Goal: Task Accomplishment & Management: Use online tool/utility

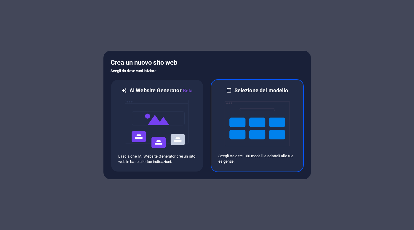
click at [275, 118] on img at bounding box center [257, 123] width 65 height 59
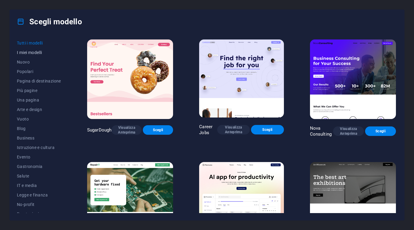
click at [32, 52] on span "I miei modelli" at bounding box center [39, 52] width 44 height 5
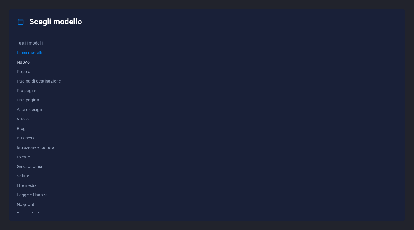
click at [32, 60] on span "Nuovo" at bounding box center [39, 62] width 44 height 5
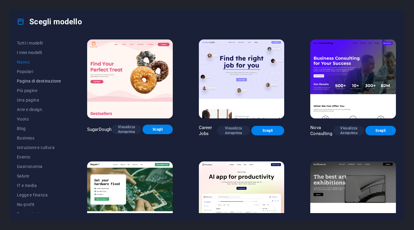
click at [41, 81] on span "Pagina di destinazione" at bounding box center [39, 80] width 44 height 5
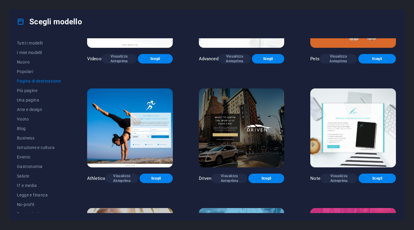
scroll to position [310, 0]
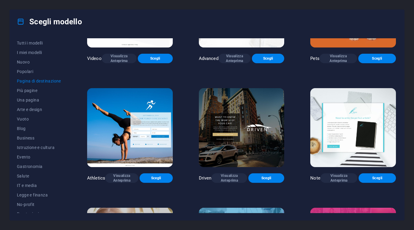
click at [241, 113] on img at bounding box center [242, 127] width 86 height 79
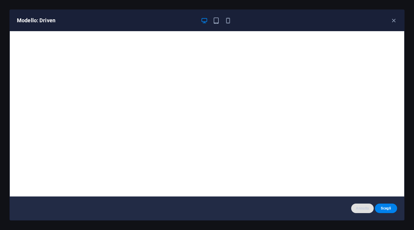
click at [362, 209] on span "Annulla" at bounding box center [362, 208] width 13 height 5
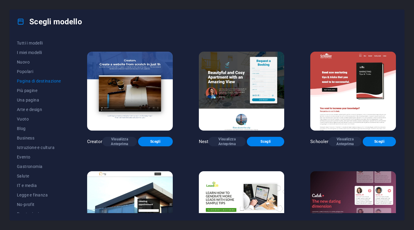
scroll to position [585, 0]
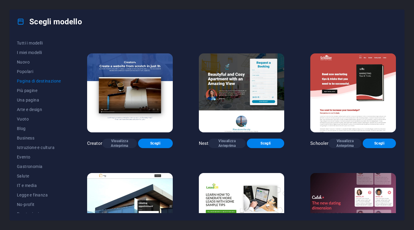
click at [252, 74] on img at bounding box center [242, 92] width 86 height 79
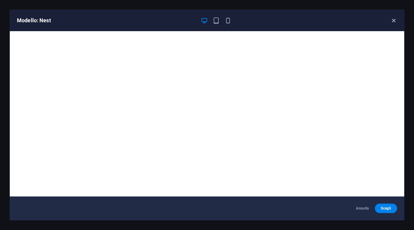
click at [393, 21] on icon "button" at bounding box center [393, 20] width 7 height 7
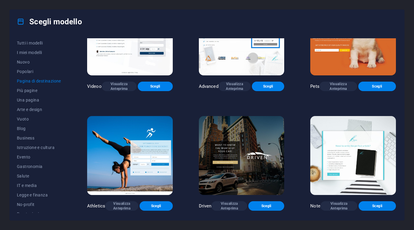
scroll to position [289, 0]
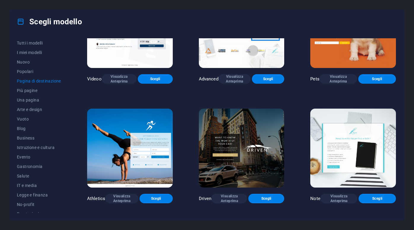
click at [246, 141] on img at bounding box center [242, 147] width 86 height 79
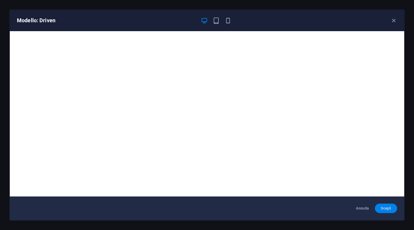
click at [387, 205] on button "Scegli" at bounding box center [386, 207] width 22 height 9
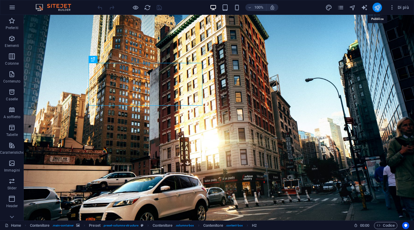
click at [377, 9] on icon "publish" at bounding box center [377, 7] width 7 height 7
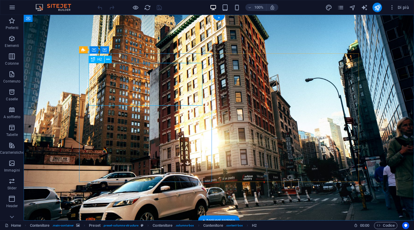
click at [98, 59] on span "H2" at bounding box center [99, 59] width 4 height 4
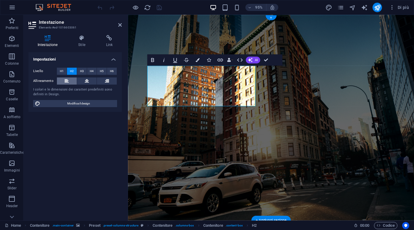
click at [65, 82] on icon at bounding box center [67, 80] width 4 height 7
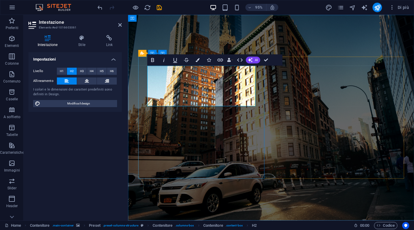
drag, startPoint x: 218, startPoint y: 104, endPoint x: 148, endPoint y: 72, distance: 77.8
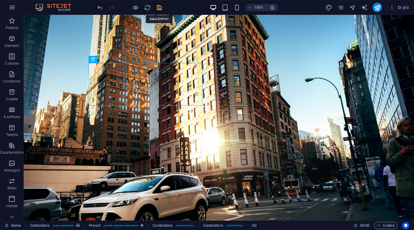
click at [158, 6] on icon "save" at bounding box center [159, 7] width 7 height 7
checkbox input "false"
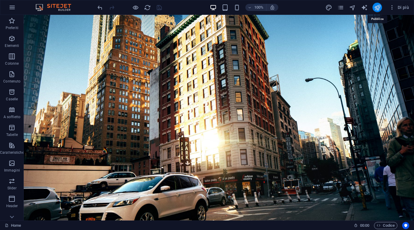
click at [379, 7] on icon "publish" at bounding box center [377, 7] width 7 height 7
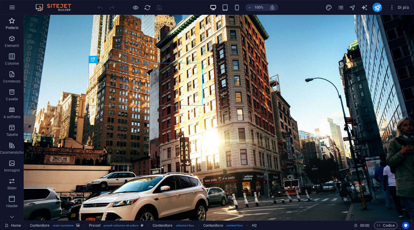
click at [13, 21] on icon "button" at bounding box center [11, 20] width 7 height 7
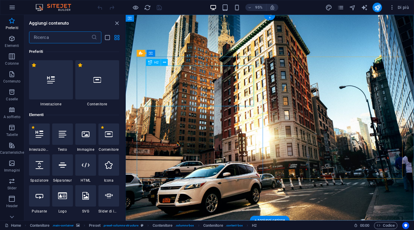
click at [153, 64] on div "H2" at bounding box center [153, 62] width 15 height 7
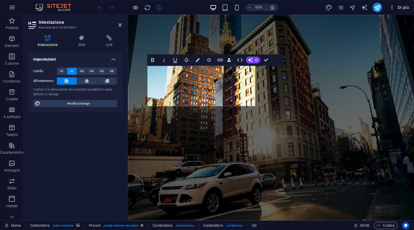
click at [402, 7] on span "Di più" at bounding box center [399, 7] width 20 height 6
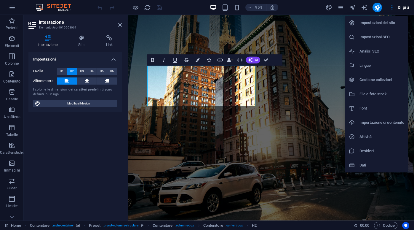
click at [378, 23] on h6 "Impostazioni del sito" at bounding box center [381, 22] width 45 height 7
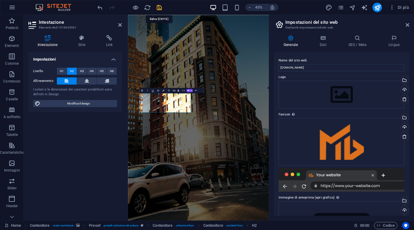
click at [160, 8] on icon "save" at bounding box center [159, 7] width 7 height 7
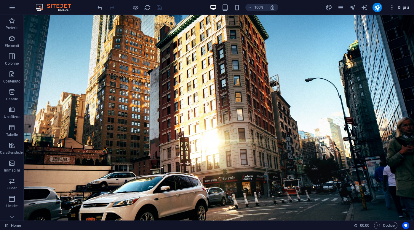
click at [401, 7] on span "Di più" at bounding box center [399, 7] width 20 height 6
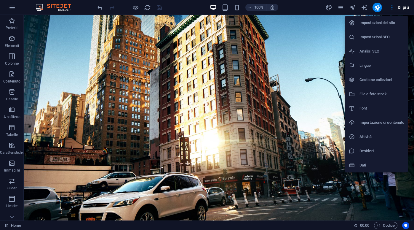
click at [376, 23] on h6 "Impostazioni del sito" at bounding box center [381, 22] width 45 height 7
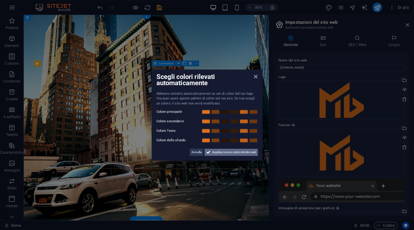
click at [237, 152] on span "Applica i nuovo colori del sito web" at bounding box center [234, 151] width 44 height 7
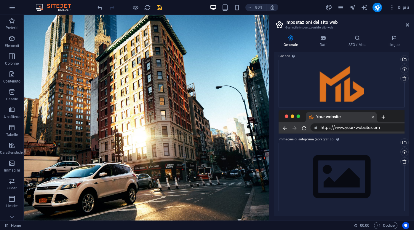
scroll to position [68, 0]
click at [324, 172] on div "Trascina qui i file, fai clic per sceglierli o selezionali da File o dalle nost…" at bounding box center [341, 177] width 126 height 68
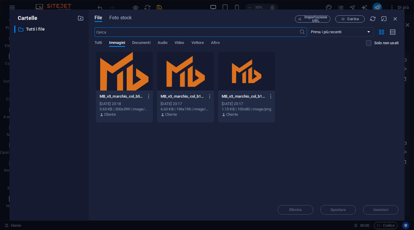
click at [310, 118] on div "MB_v3_marchio_col_b500-Il0YfpnvuV0j4yOhdSX67g.png MB_v3_marchio_col_b500-Il0Yfp…" at bounding box center [246, 87] width 304 height 71
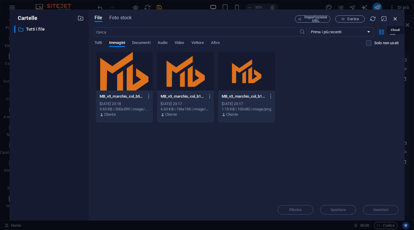
click at [395, 15] on icon "button" at bounding box center [395, 18] width 7 height 7
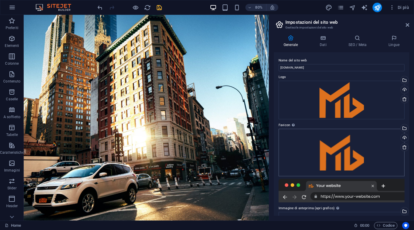
scroll to position [0, 0]
click at [308, 67] on input "[DOMAIN_NAME]" at bounding box center [341, 67] width 126 height 7
click at [324, 40] on icon at bounding box center [323, 38] width 26 height 6
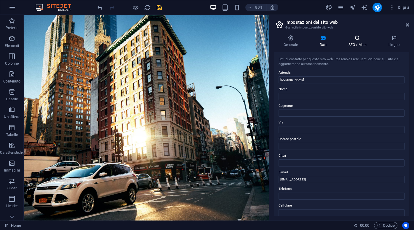
click at [361, 41] on h4 "SEO / Meta" at bounding box center [359, 41] width 40 height 12
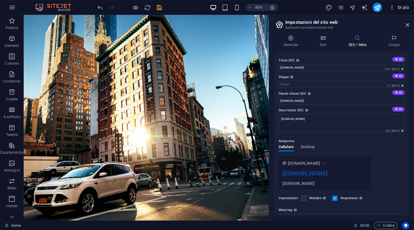
click at [405, 7] on span "Di più" at bounding box center [399, 7] width 20 height 6
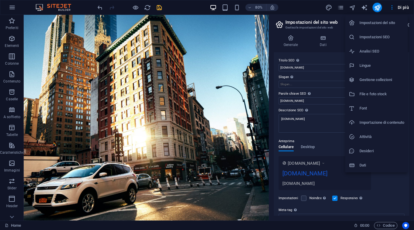
click at [361, 7] on div at bounding box center [207, 115] width 414 height 230
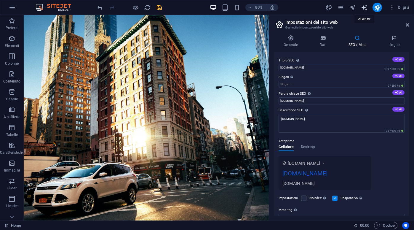
click at [364, 7] on icon "text_generator" at bounding box center [364, 7] width 7 height 7
select select "English"
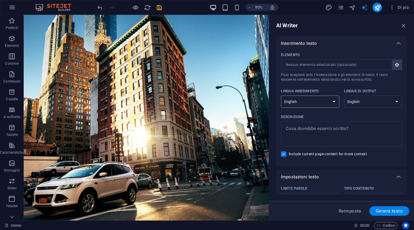
select select "Italian"
click at [333, 141] on textarea "Descrizione x ​" at bounding box center [341, 133] width 115 height 19
type textarea "x"
click at [352, 7] on icon "navigator" at bounding box center [352, 7] width 7 height 7
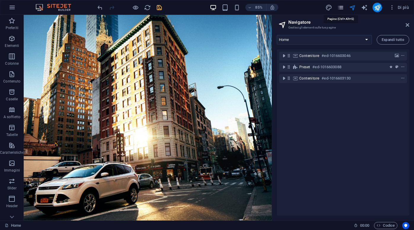
click at [343, 7] on icon "pages" at bounding box center [340, 7] width 7 height 7
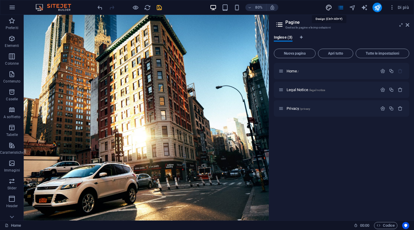
click at [330, 7] on icon "design" at bounding box center [328, 7] width 7 height 7
select select "px"
select select "300"
select select "px"
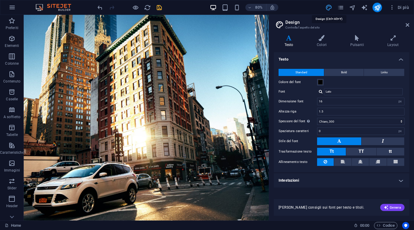
click at [328, 8] on icon "design" at bounding box center [328, 7] width 7 height 7
click at [362, 151] on span "TT" at bounding box center [360, 150] width 5 height 5
click at [334, 150] on button "Tt" at bounding box center [331, 152] width 29 height 8
click at [363, 154] on span "TT" at bounding box center [360, 152] width 5 height 8
click at [324, 40] on icon at bounding box center [321, 38] width 31 height 6
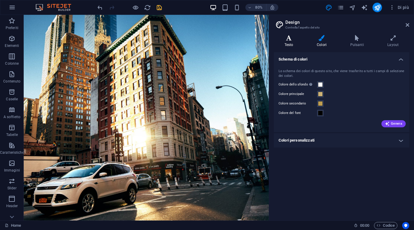
click at [292, 36] on icon at bounding box center [289, 38] width 30 height 6
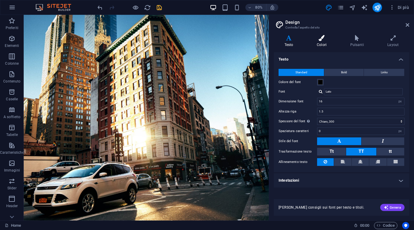
click at [316, 37] on icon at bounding box center [321, 38] width 31 height 6
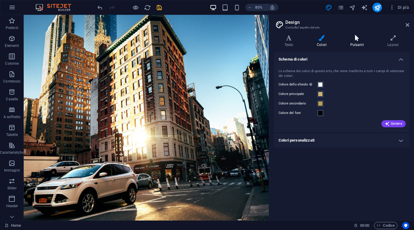
click at [354, 39] on icon at bounding box center [356, 38] width 35 height 6
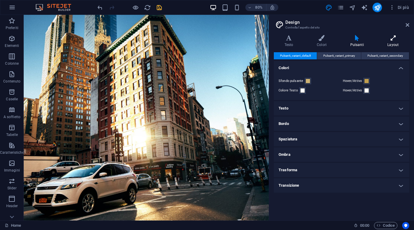
click at [393, 40] on icon at bounding box center [393, 38] width 32 height 6
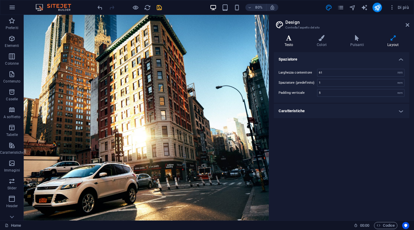
click at [293, 40] on icon at bounding box center [289, 38] width 30 height 6
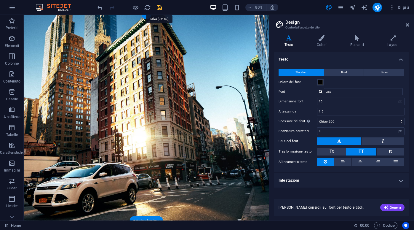
click at [158, 7] on icon "save" at bounding box center [159, 7] width 7 height 7
checkbox input "false"
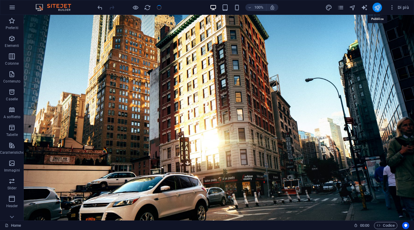
click at [377, 8] on icon "publish" at bounding box center [377, 7] width 7 height 7
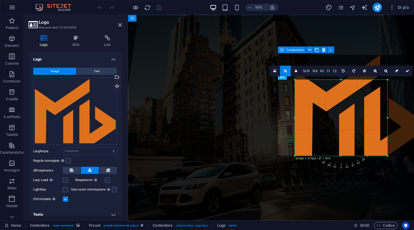
drag, startPoint x: 403, startPoint y: 68, endPoint x: 368, endPoint y: 94, distance: 43.8
click at [368, 94] on div "180 170 160 150 140 130 120 110 100 90 80 70 60 50 40 30 20 10 0 -10 -20 -30 -4…" at bounding box center [340, 117] width 93 height 76
type input "329"
select select "px"
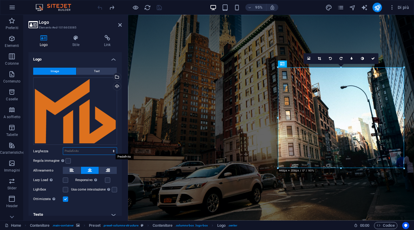
select select "%"
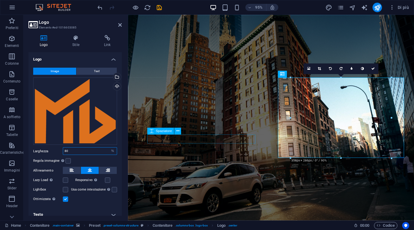
click at [66, 150] on input "80" at bounding box center [90, 150] width 54 height 7
type input "70"
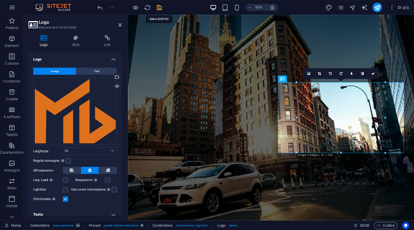
click at [160, 10] on icon "save" at bounding box center [159, 7] width 7 height 7
checkbox input "false"
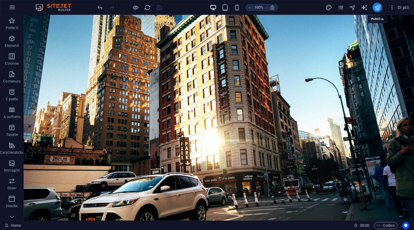
click at [377, 7] on icon "publish" at bounding box center [377, 7] width 7 height 7
